Goal: Find specific page/section: Find specific page/section

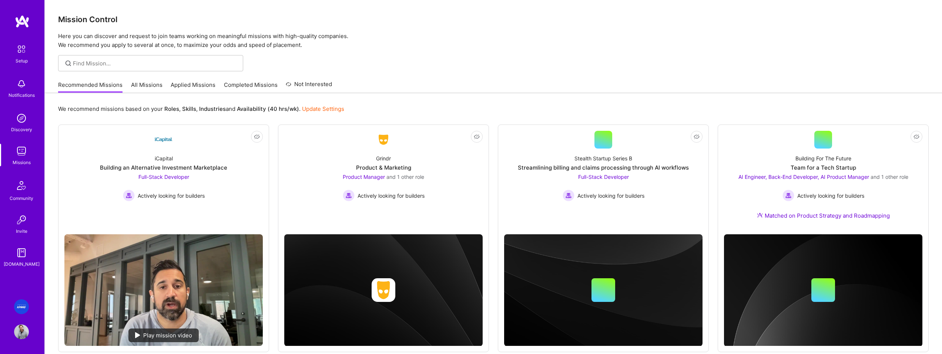
click at [538, 64] on div at bounding box center [493, 63] width 897 height 16
click at [412, 178] on span "and 1 other role" at bounding box center [405, 177] width 38 height 6
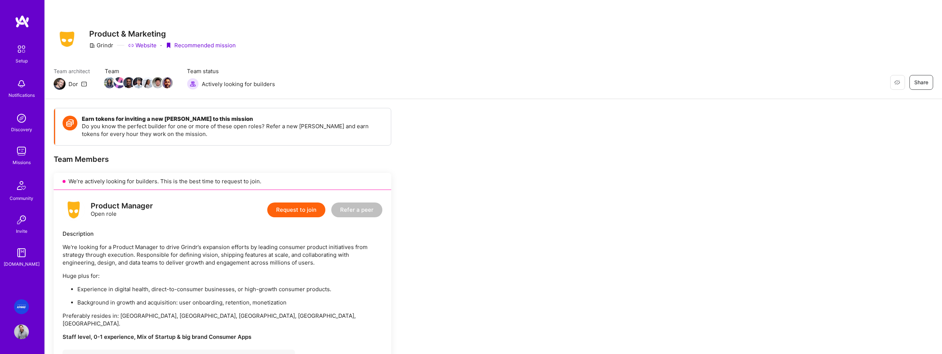
click at [22, 158] on img at bounding box center [21, 151] width 15 height 15
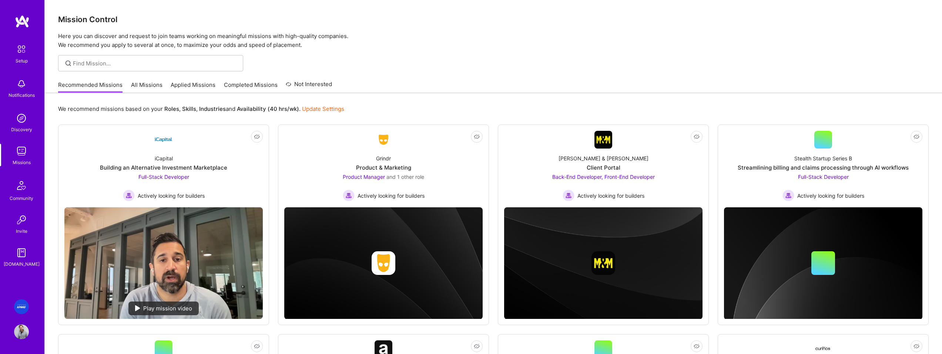
click at [152, 85] on link "All Missions" at bounding box center [146, 87] width 31 height 12
